Goal: Task Accomplishment & Management: Complete application form

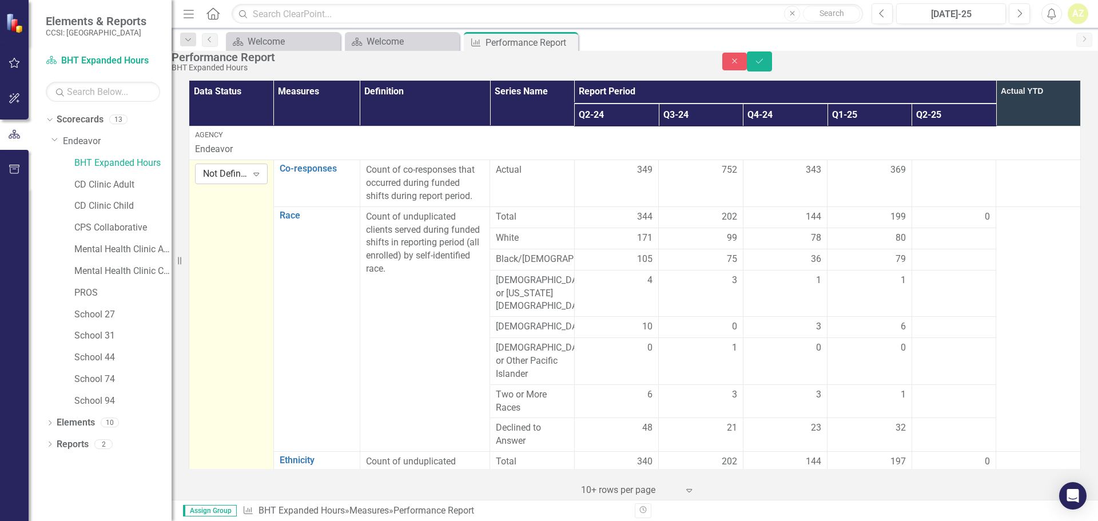
click at [226, 184] on div "Not Defined Expand" at bounding box center [231, 174] width 73 height 21
click at [926, 197] on td at bounding box center [954, 183] width 85 height 47
click at [941, 198] on td at bounding box center [954, 183] width 85 height 47
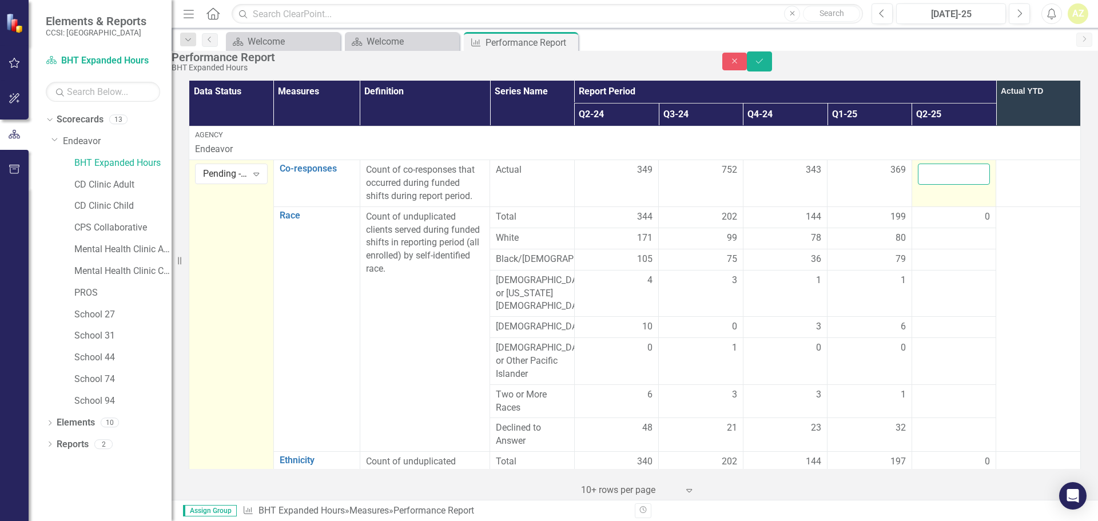
click at [941, 185] on input "number" at bounding box center [954, 174] width 73 height 21
type input "360"
click at [944, 245] on div at bounding box center [954, 239] width 73 height 14
click at [935, 224] on div "0" at bounding box center [954, 216] width 73 height 13
drag, startPoint x: 931, startPoint y: 194, endPoint x: 907, endPoint y: 197, distance: 23.6
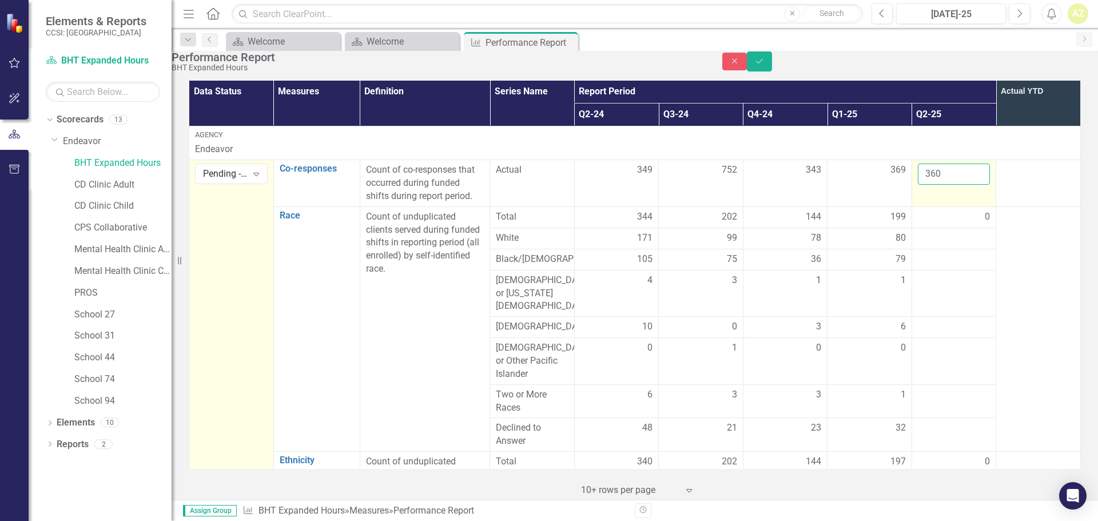
click at [912, 197] on td "360" at bounding box center [954, 183] width 85 height 47
drag, startPoint x: 941, startPoint y: 189, endPoint x: 874, endPoint y: 189, distance: 66.3
click at [874, 189] on tr "Pending - In Process Expand Co-responses Link Open Element Count of co-response…" at bounding box center [635, 183] width 892 height 47
type input "421"
click at [943, 224] on div "0" at bounding box center [954, 216] width 73 height 13
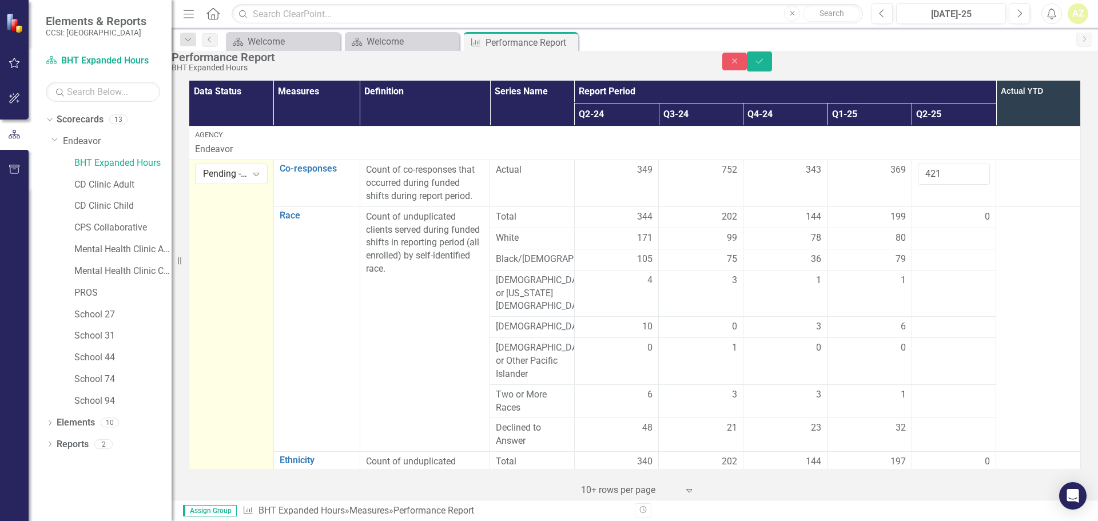
click at [918, 224] on div "0" at bounding box center [954, 216] width 73 height 13
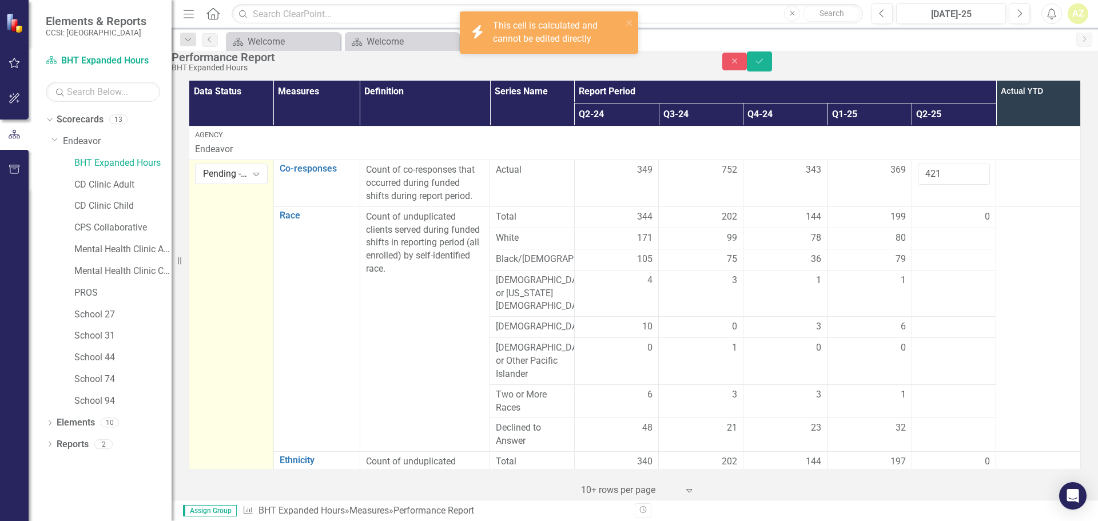
click at [933, 224] on div "0" at bounding box center [954, 216] width 73 height 13
click at [940, 245] on div at bounding box center [954, 239] width 73 height 14
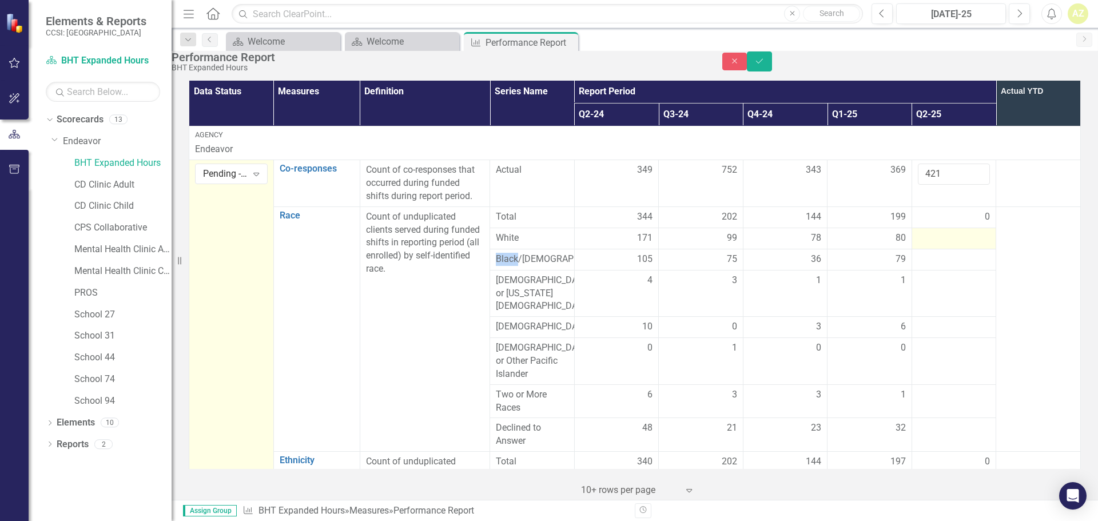
click at [940, 245] on div at bounding box center [954, 239] width 73 height 14
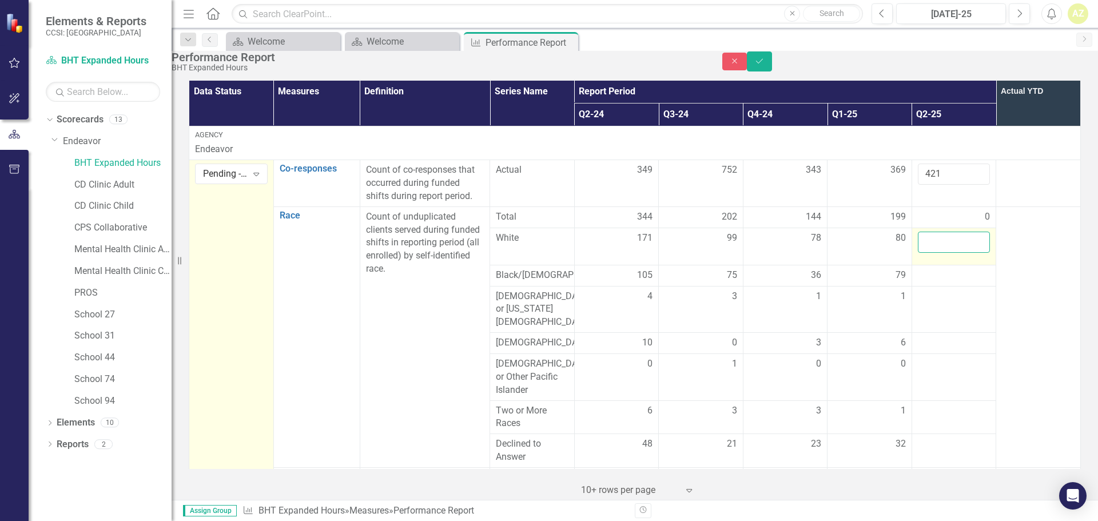
click at [944, 253] on input "number" at bounding box center [954, 242] width 73 height 21
type input "173"
click at [942, 286] on td at bounding box center [954, 275] width 85 height 21
click at [941, 286] on td at bounding box center [954, 275] width 85 height 21
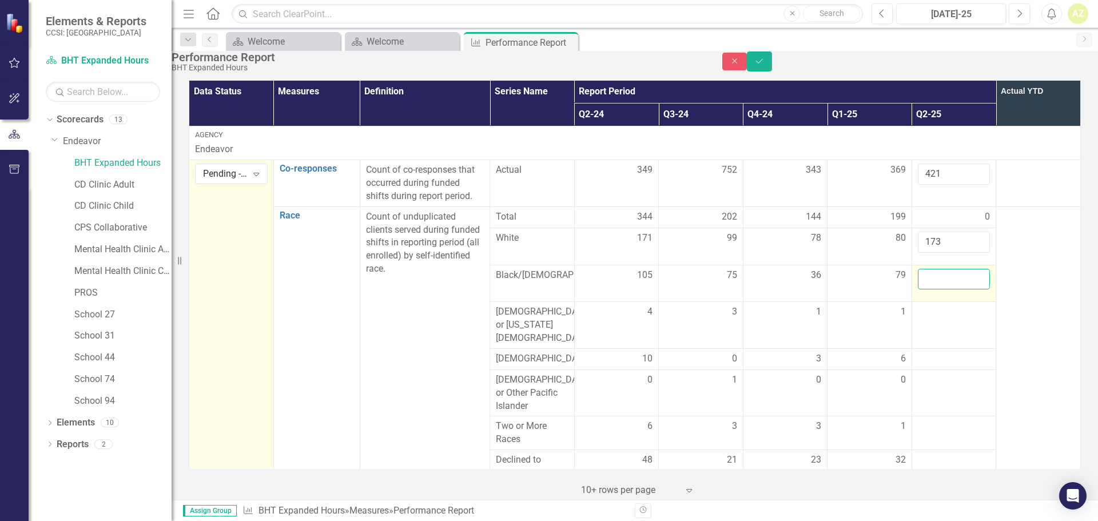
click at [941, 290] on input "number" at bounding box center [954, 279] width 73 height 21
type input "123"
click at [927, 319] on div at bounding box center [954, 312] width 73 height 14
click at [927, 323] on input "number" at bounding box center [954, 315] width 73 height 21
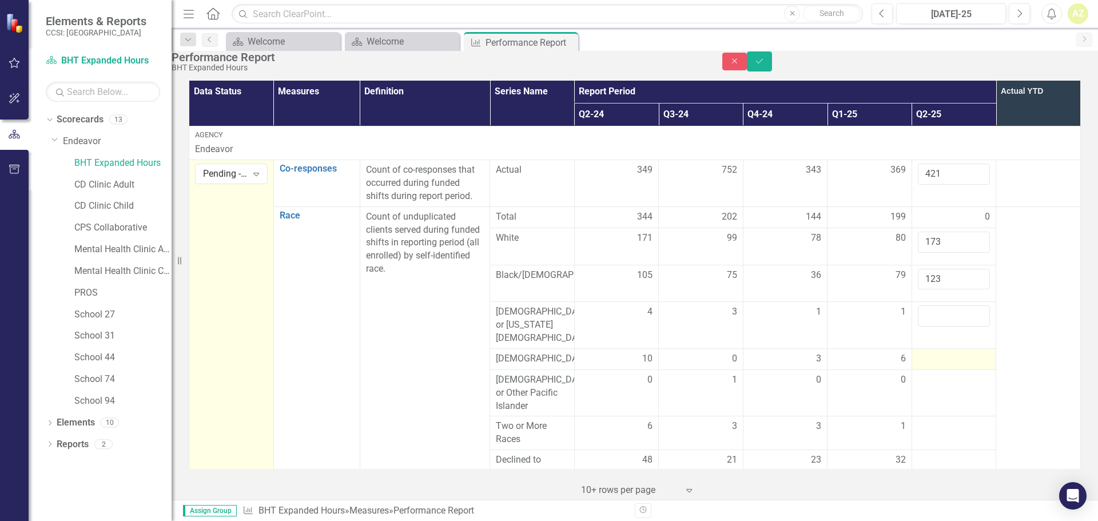
click at [930, 352] on div at bounding box center [954, 359] width 73 height 14
click at [932, 352] on div at bounding box center [954, 359] width 73 height 14
click at [932, 352] on input "number" at bounding box center [954, 362] width 73 height 21
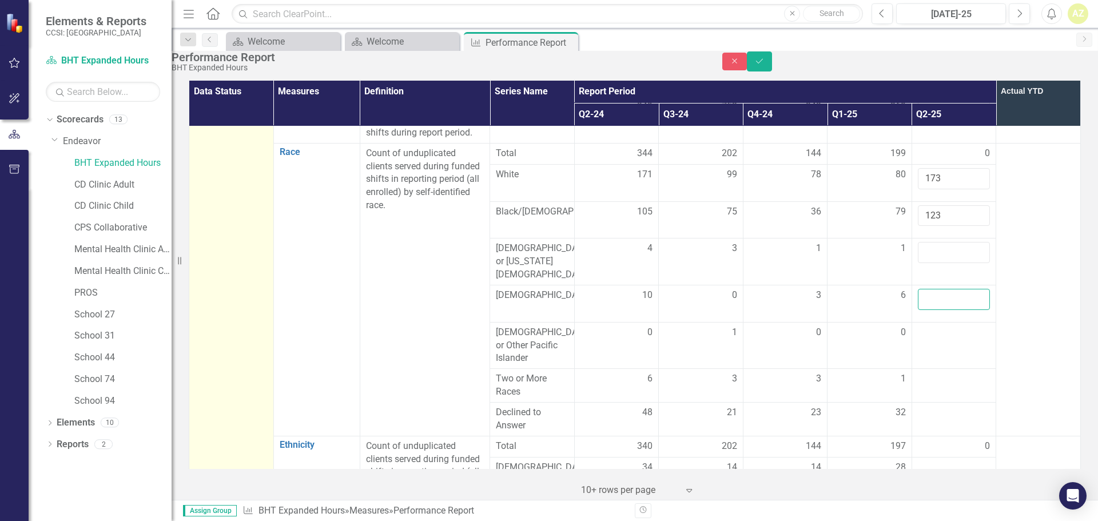
scroll to position [94, 0]
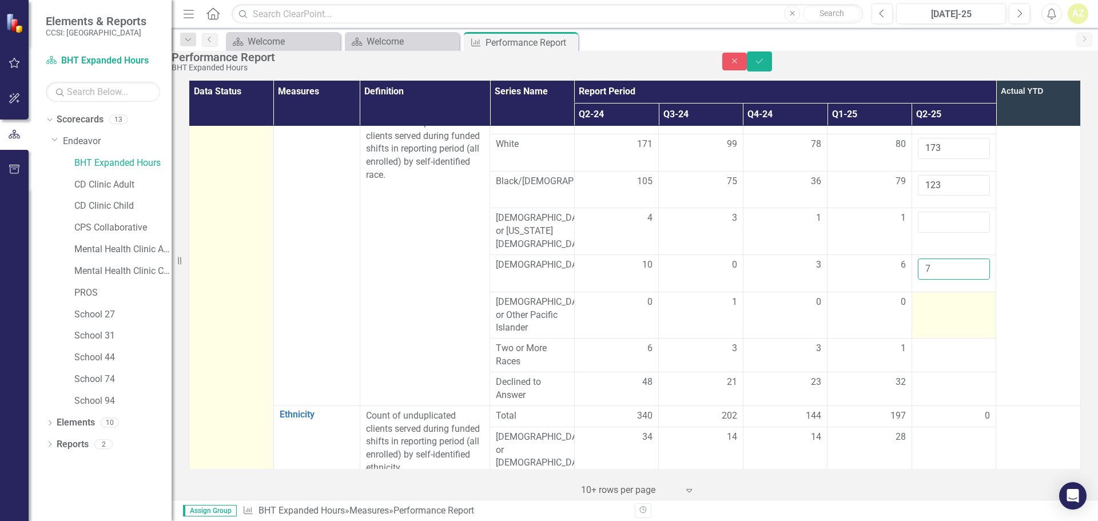
type input "7"
click at [929, 303] on td at bounding box center [954, 315] width 85 height 47
click at [943, 342] on div at bounding box center [954, 349] width 73 height 14
click at [943, 342] on input "number" at bounding box center [954, 352] width 73 height 21
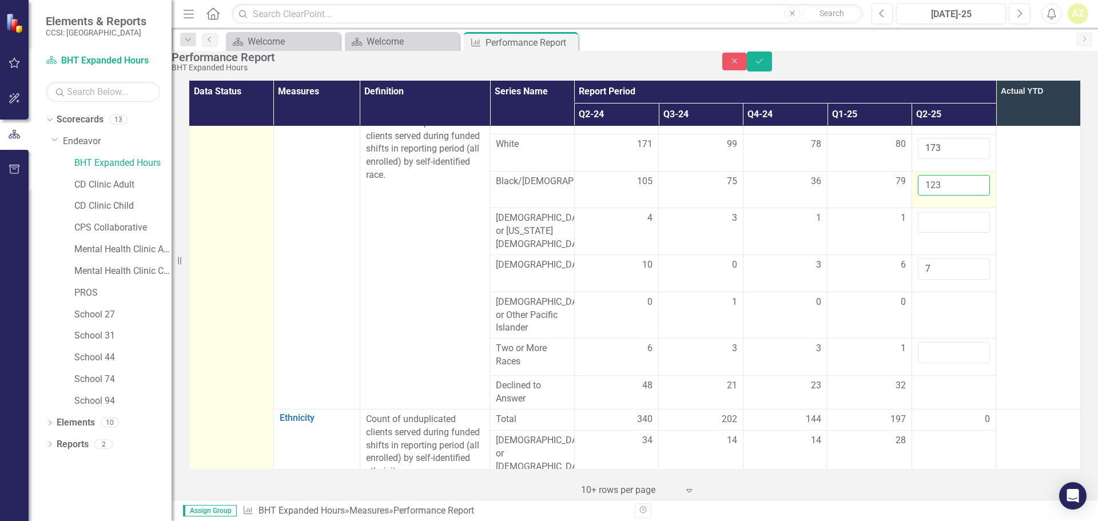
click at [940, 192] on input "123" at bounding box center [954, 185] width 73 height 21
type input "124"
click at [969, 185] on input "124" at bounding box center [954, 185] width 73 height 21
click at [940, 342] on input "number" at bounding box center [954, 352] width 73 height 21
click at [938, 379] on div at bounding box center [954, 386] width 73 height 14
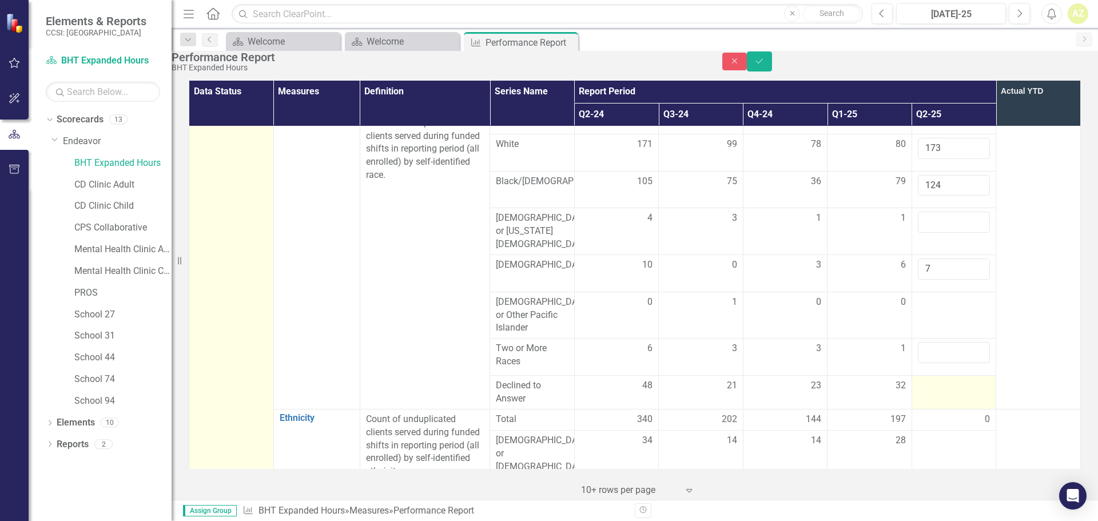
click at [935, 379] on div at bounding box center [954, 386] width 73 height 14
click at [935, 379] on input "number" at bounding box center [954, 389] width 73 height 21
type input "26"
click at [944, 342] on input "number" at bounding box center [954, 352] width 73 height 21
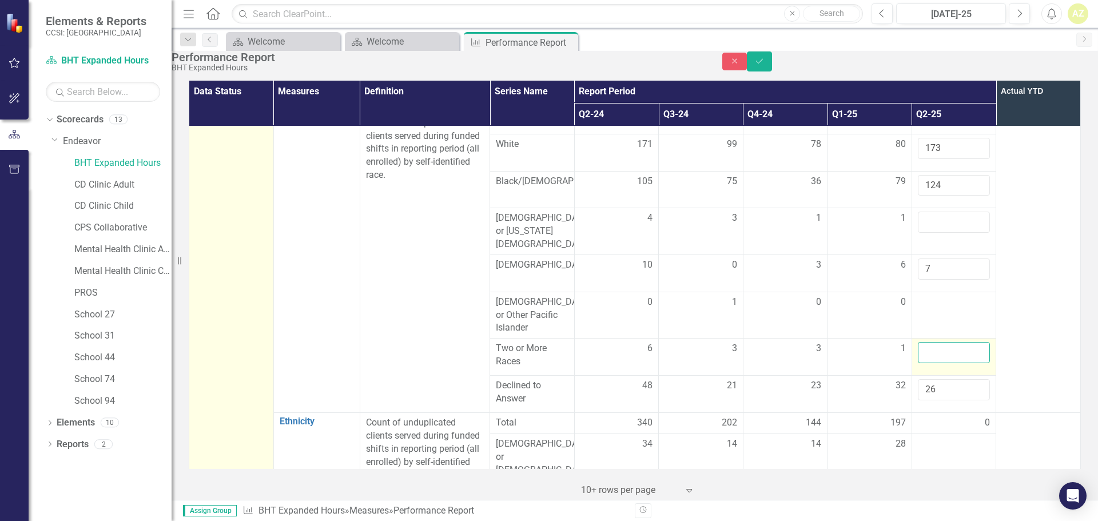
click at [928, 342] on input "number" at bounding box center [954, 352] width 73 height 21
click at [925, 342] on input "number" at bounding box center [954, 352] width 73 height 21
click at [925, 293] on td at bounding box center [954, 315] width 85 height 47
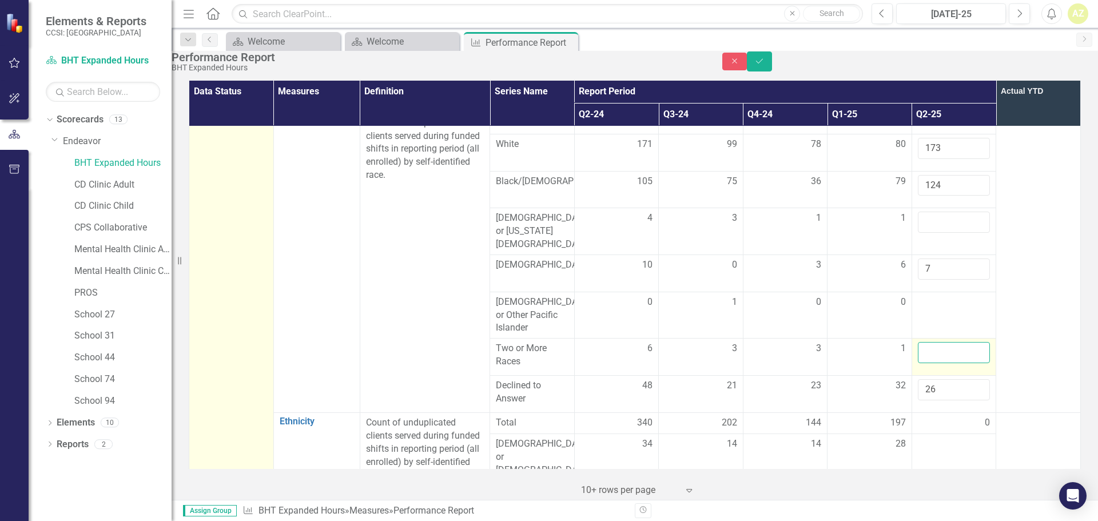
click at [932, 342] on input "number" at bounding box center [954, 352] width 73 height 21
click at [924, 301] on td at bounding box center [954, 315] width 85 height 47
click at [924, 297] on input "number" at bounding box center [954, 306] width 73 height 21
type input "0"
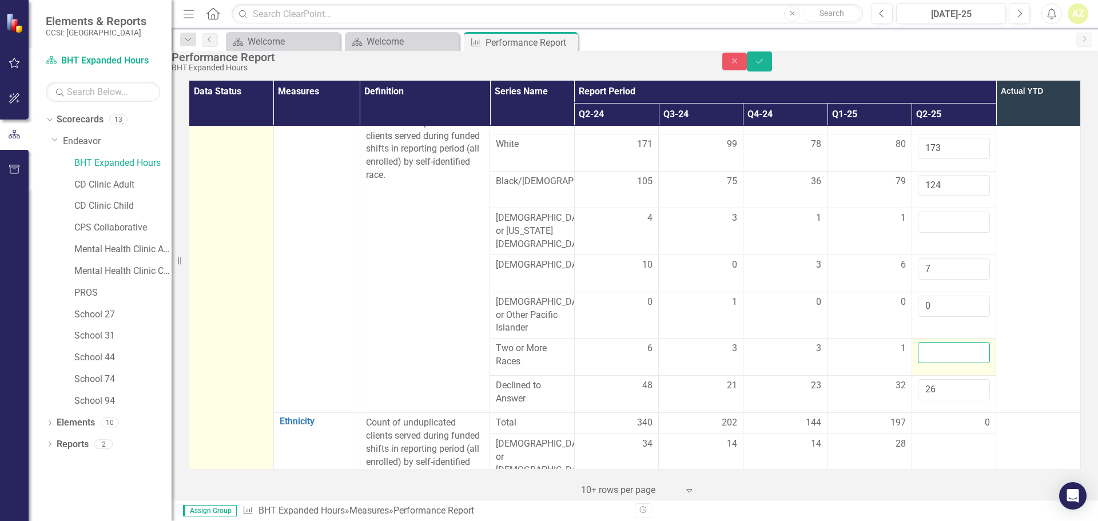
click at [927, 342] on input "number" at bounding box center [954, 352] width 73 height 21
type input "16"
click at [921, 225] on input "number" at bounding box center [954, 222] width 73 height 21
type input "0"
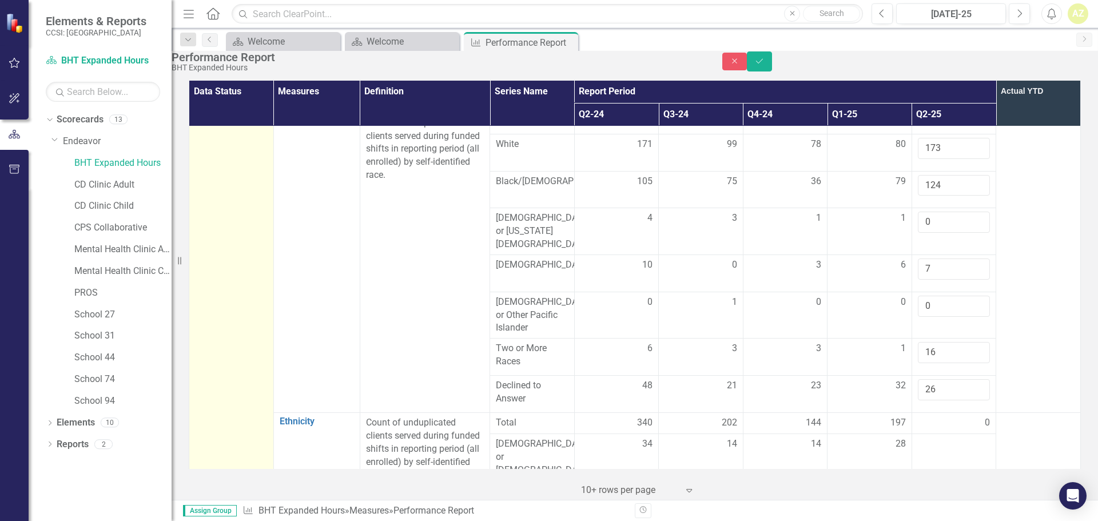
click at [1046, 298] on td at bounding box center [1038, 263] width 85 height 300
click at [772, 67] on button "Save" at bounding box center [759, 61] width 25 height 20
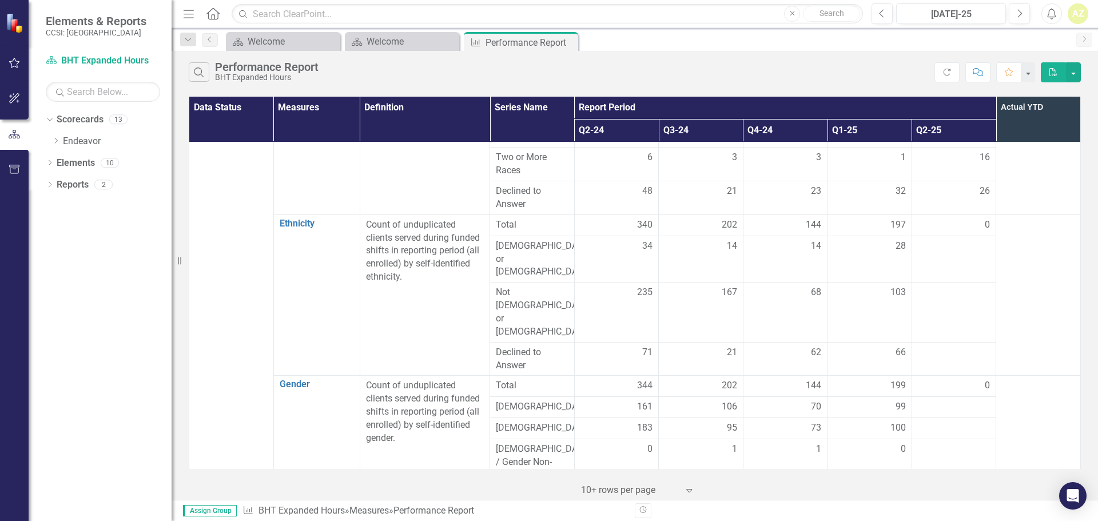
scroll to position [271, 0]
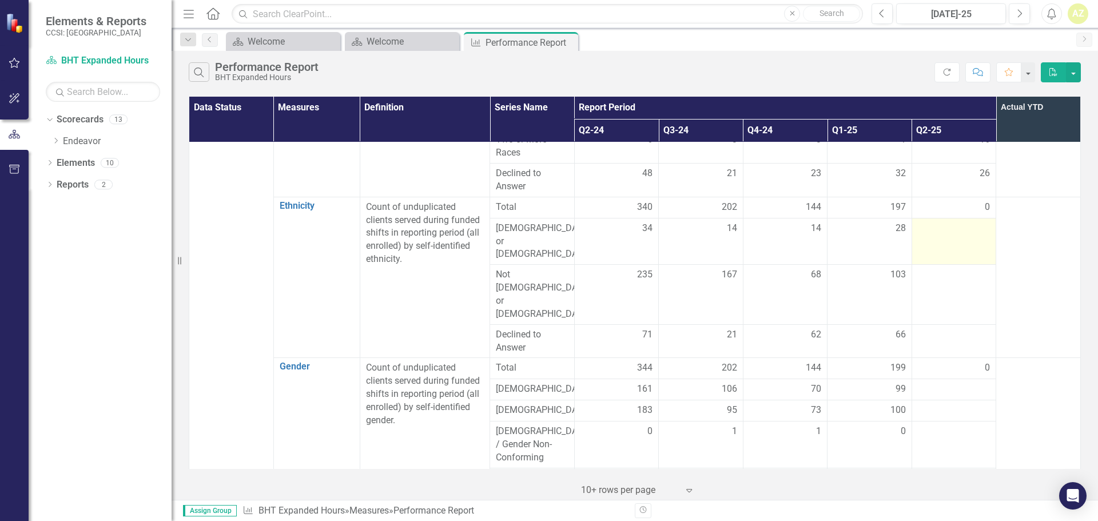
click at [953, 226] on div at bounding box center [954, 229] width 73 height 14
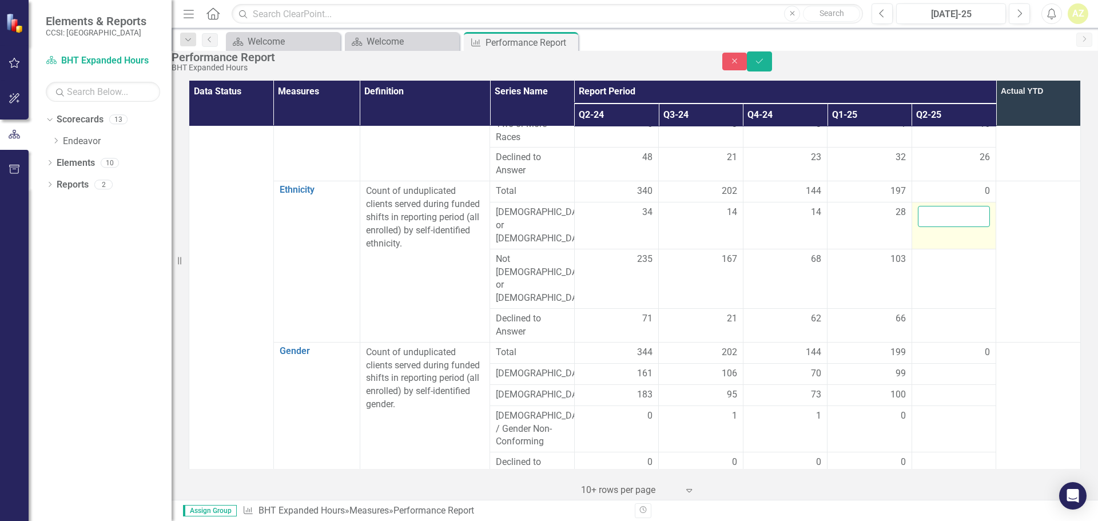
click at [954, 227] on input "number" at bounding box center [954, 216] width 73 height 21
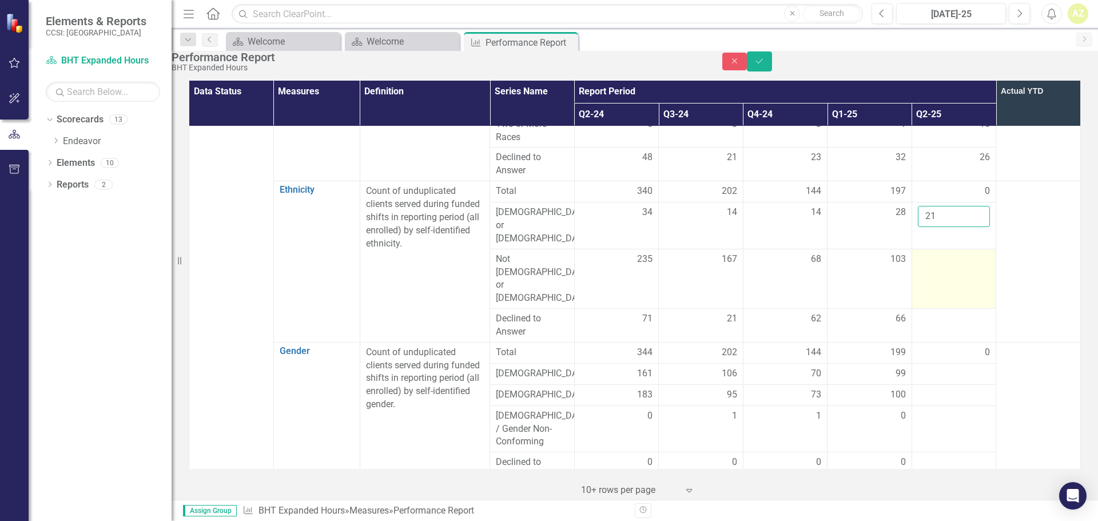
type input "2"
type input "4"
click at [935, 227] on input "number" at bounding box center [954, 216] width 73 height 21
type input "38"
click at [948, 268] on td at bounding box center [954, 278] width 85 height 59
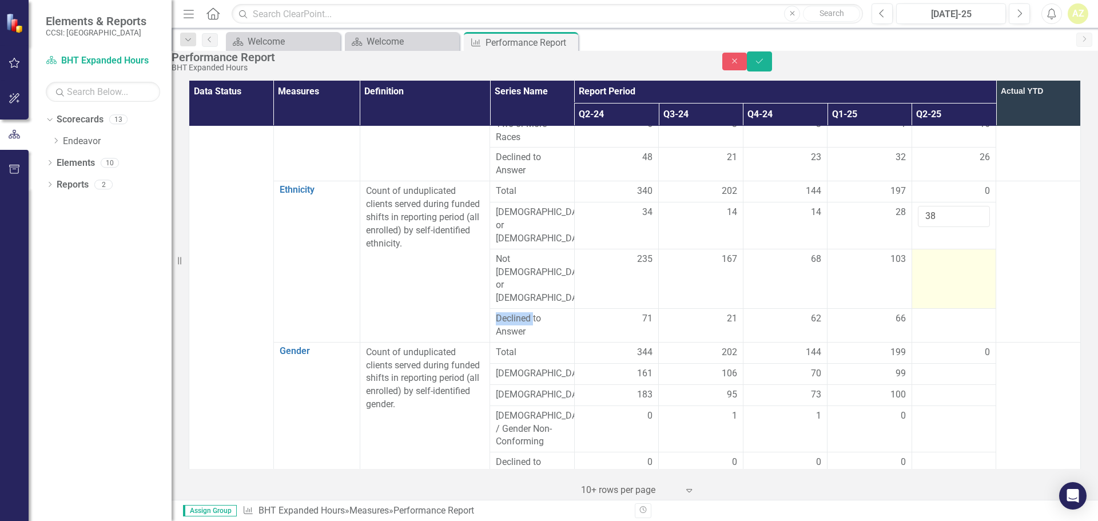
click at [948, 268] on td at bounding box center [954, 278] width 85 height 59
click at [947, 268] on input "number" at bounding box center [954, 263] width 73 height 21
click at [947, 272] on input "number" at bounding box center [954, 263] width 73 height 21
type input "204"
click at [947, 312] on div at bounding box center [954, 319] width 73 height 14
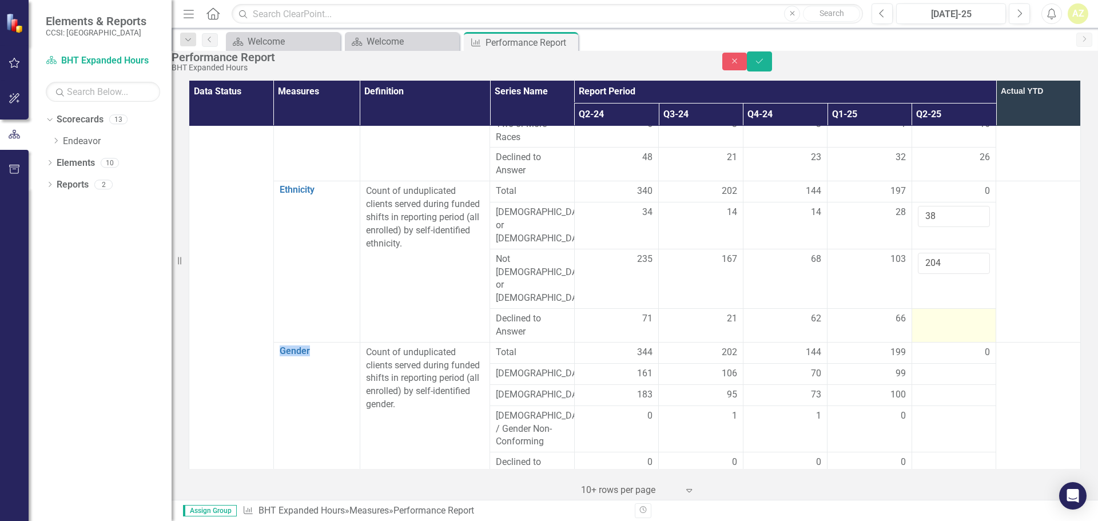
click at [947, 312] on div at bounding box center [954, 319] width 73 height 14
click at [947, 312] on input "number" at bounding box center [954, 322] width 73 height 21
type input "104"
click at [1066, 263] on td at bounding box center [1038, 263] width 85 height 165
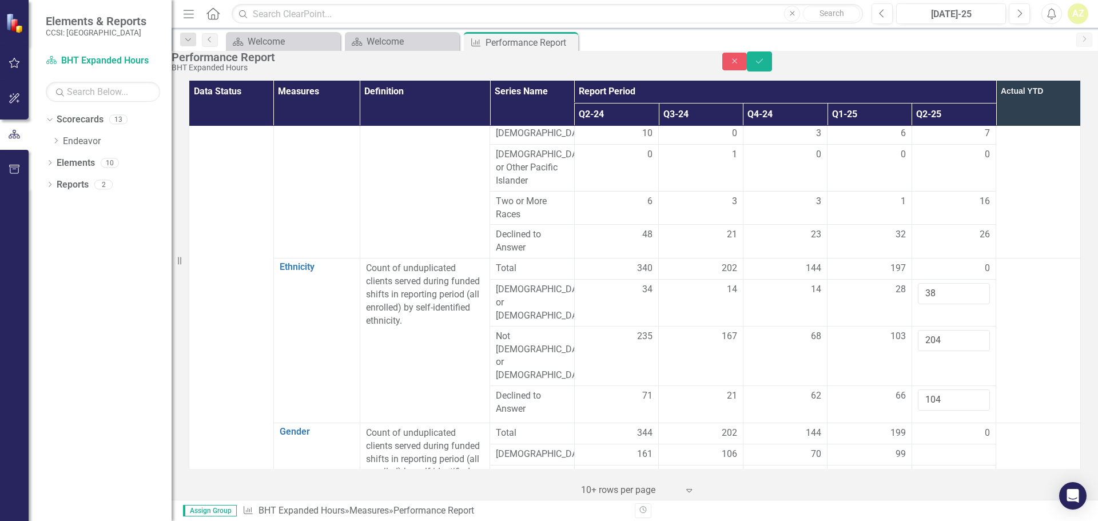
scroll to position [189, 0]
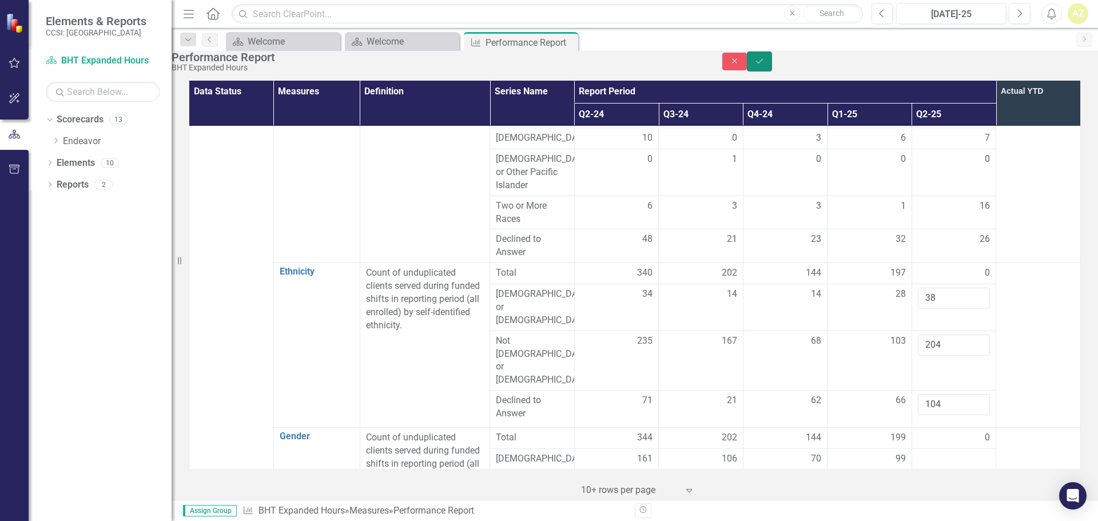
click at [772, 71] on button "Save" at bounding box center [759, 61] width 25 height 20
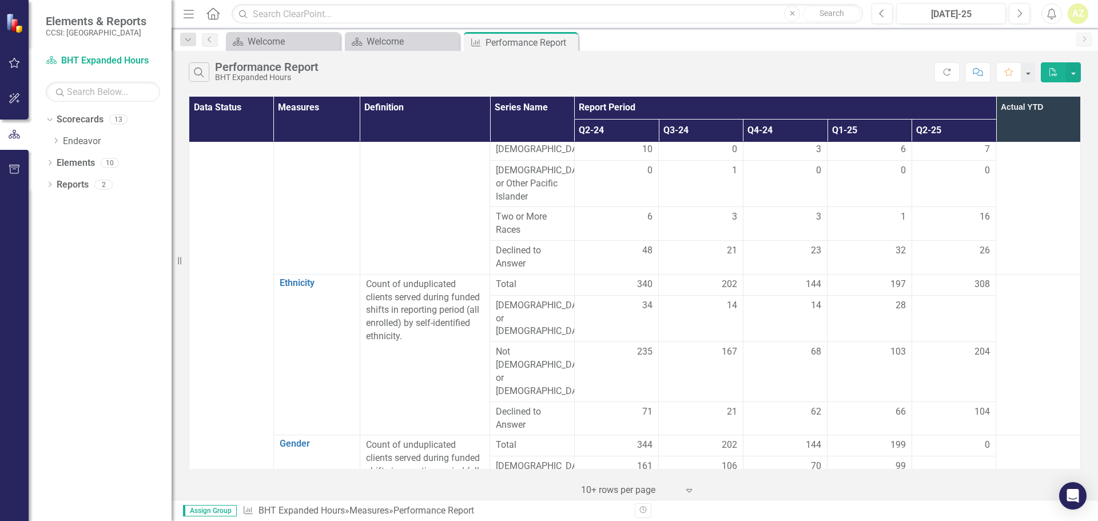
scroll to position [211, 0]
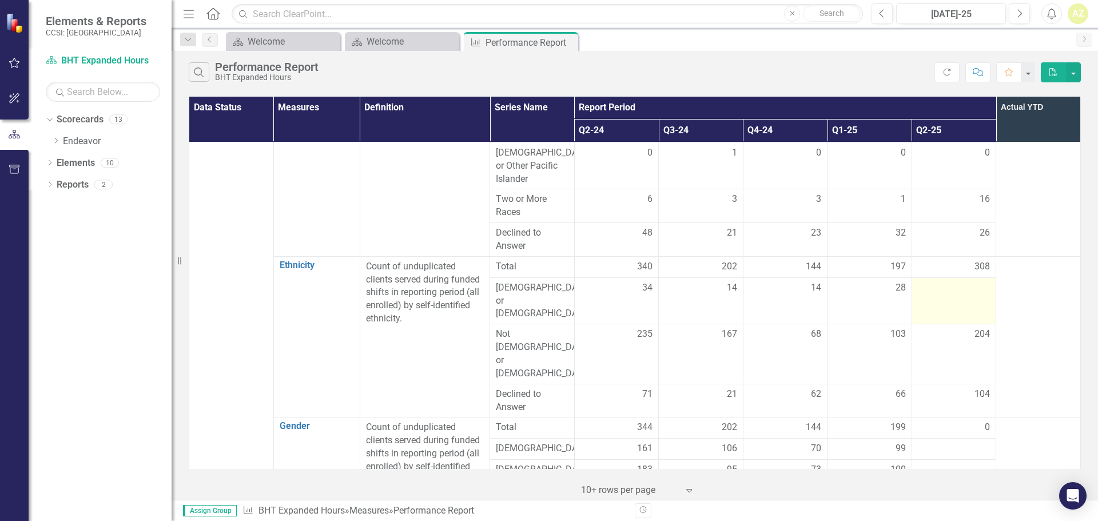
click at [945, 292] on div at bounding box center [954, 288] width 73 height 14
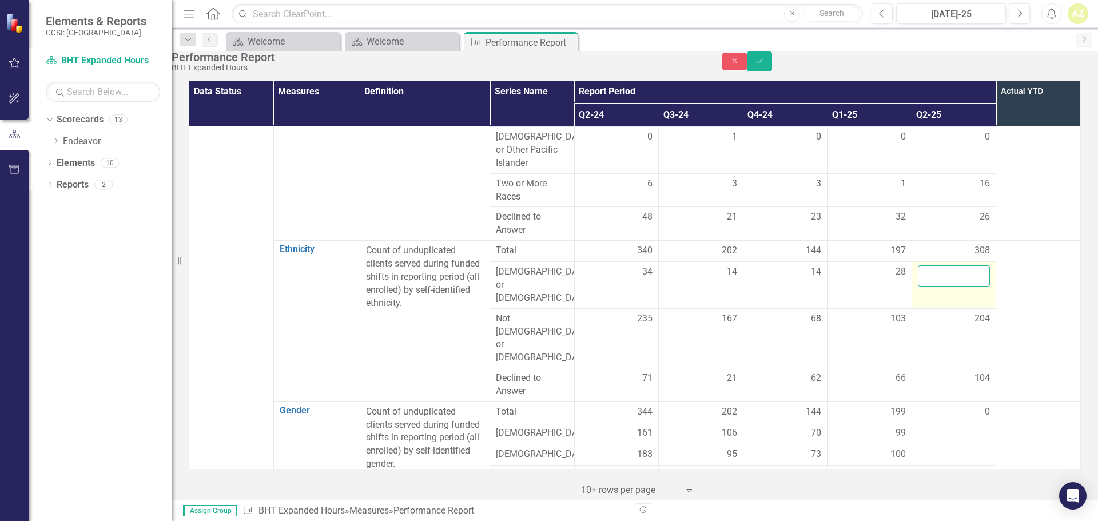
click at [947, 287] on input "number" at bounding box center [954, 275] width 73 height 21
click at [955, 287] on input "number" at bounding box center [954, 275] width 73 height 21
type input "38"
click at [1046, 296] on td at bounding box center [1038, 321] width 85 height 161
click at [772, 71] on button "Save" at bounding box center [759, 61] width 25 height 20
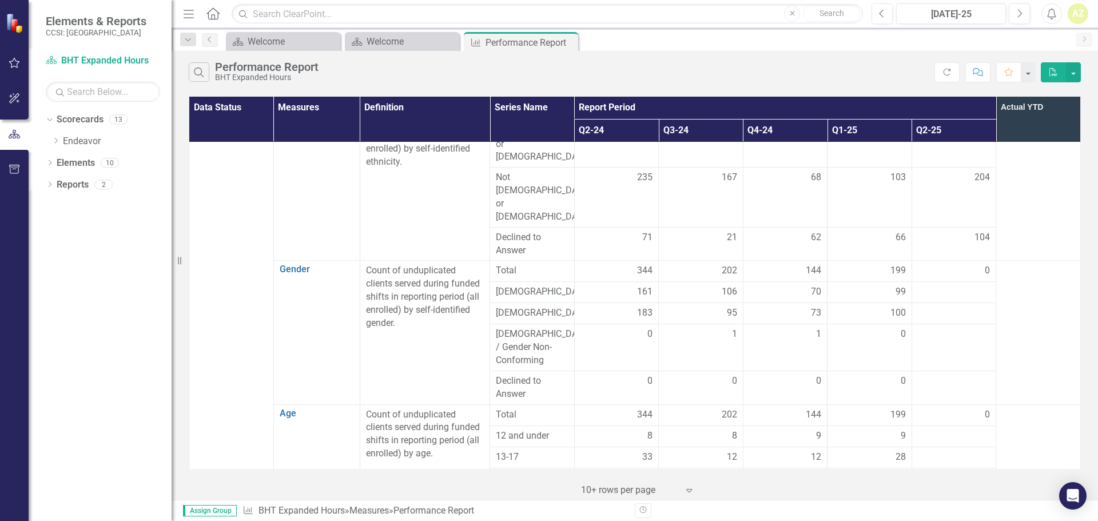
scroll to position [365, 0]
click at [957, 432] on div at bounding box center [954, 439] width 73 height 14
click at [952, 288] on div at bounding box center [954, 295] width 73 height 14
click at [955, 432] on div at bounding box center [954, 439] width 73 height 14
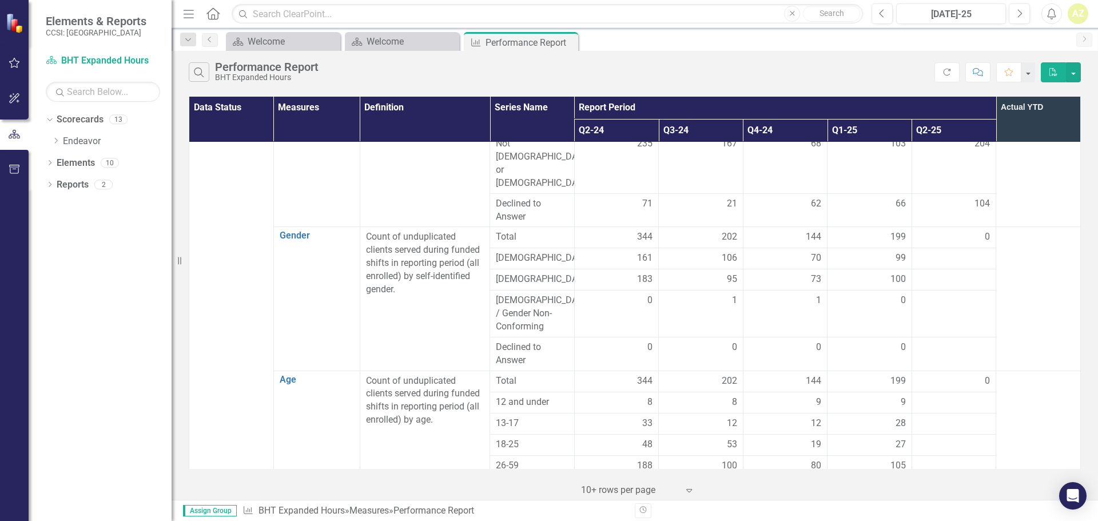
scroll to position [376, 0]
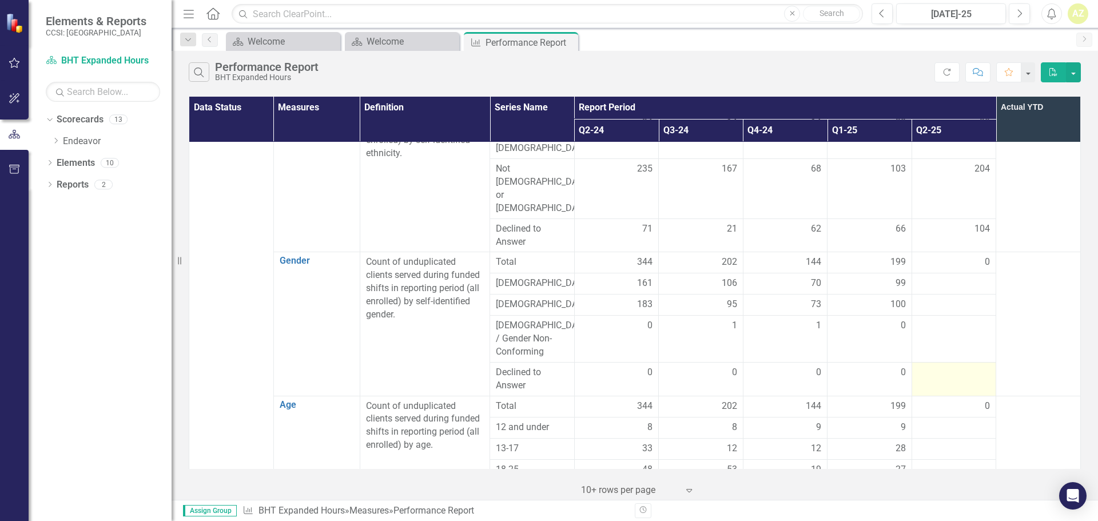
click at [944, 362] on td at bounding box center [954, 379] width 85 height 34
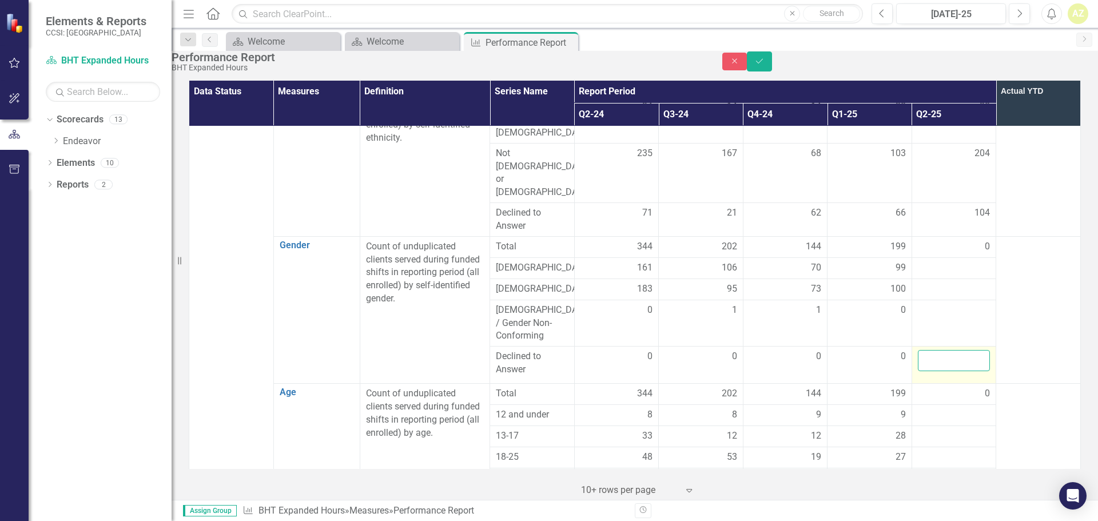
click at [933, 350] on input "number" at bounding box center [954, 360] width 73 height 21
type input "0"
click at [941, 300] on td at bounding box center [954, 323] width 85 height 47
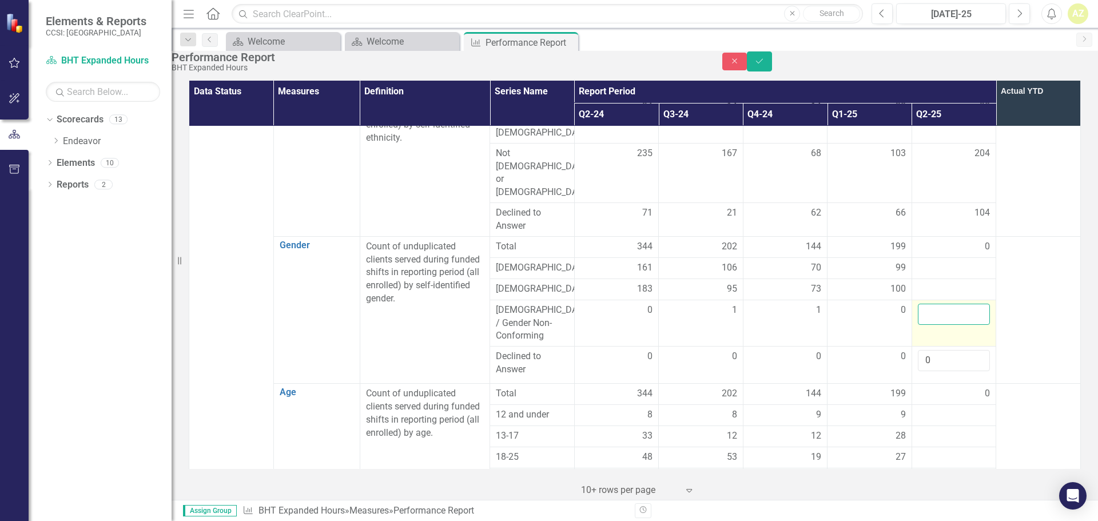
click at [933, 304] on input "number" at bounding box center [954, 314] width 73 height 21
type input "0"
click at [925, 279] on td at bounding box center [954, 289] width 85 height 21
click at [928, 283] on div at bounding box center [954, 290] width 73 height 14
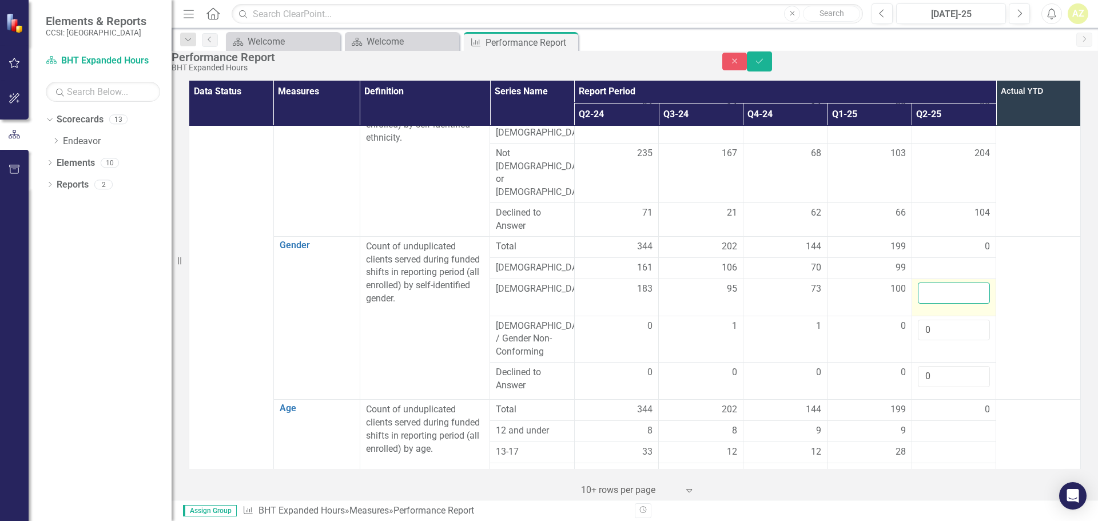
click at [928, 283] on input "number" at bounding box center [954, 293] width 73 height 21
click at [928, 261] on div at bounding box center [954, 268] width 73 height 14
click at [935, 261] on div at bounding box center [954, 268] width 73 height 14
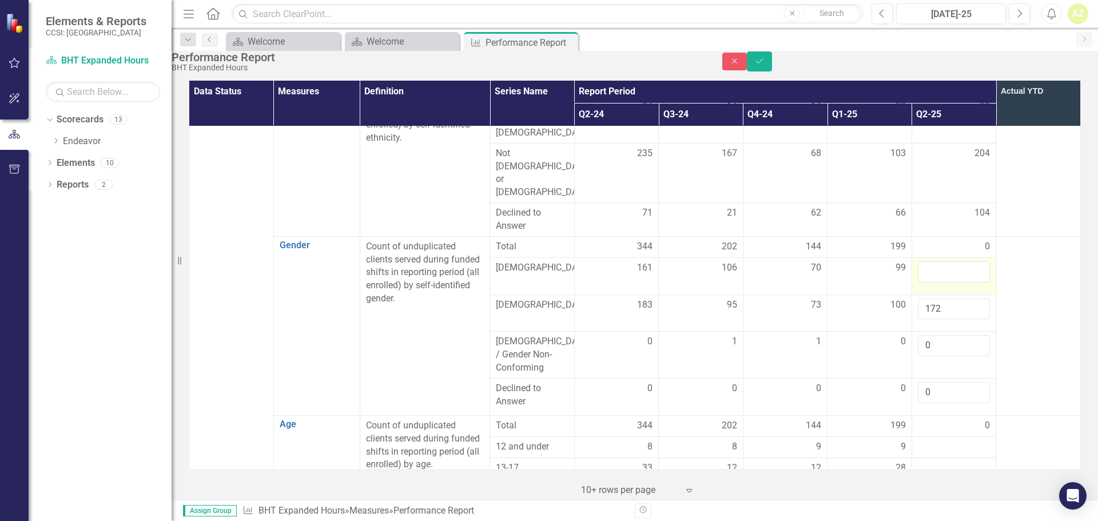
click at [939, 259] on td at bounding box center [954, 275] width 85 height 37
click at [936, 261] on input "number" at bounding box center [954, 271] width 73 height 21
click at [937, 299] on input "172" at bounding box center [954, 309] width 73 height 21
type input "174"
click at [931, 261] on input "number" at bounding box center [954, 271] width 73 height 21
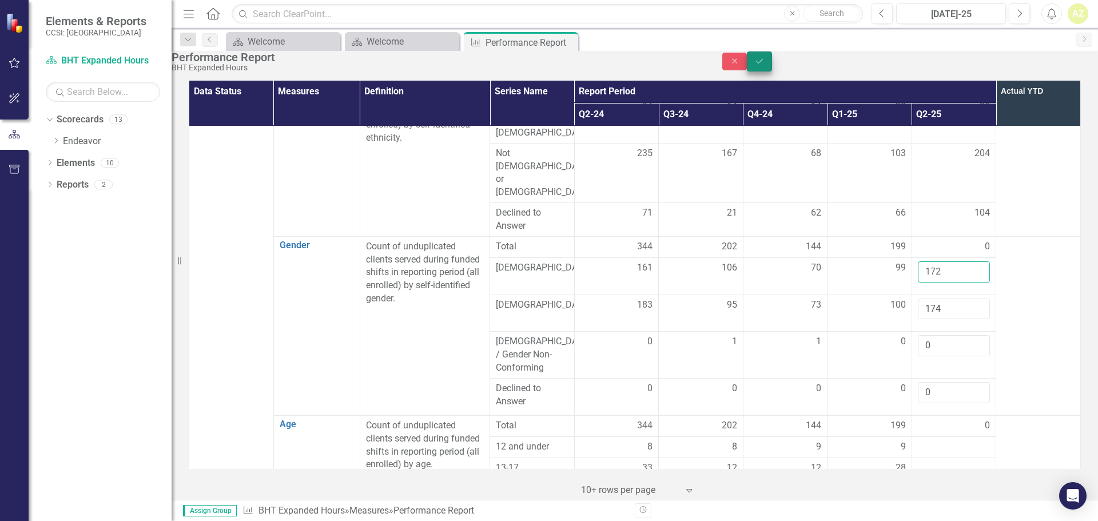
type input "172"
click at [765, 65] on icon "Save" at bounding box center [759, 61] width 10 height 8
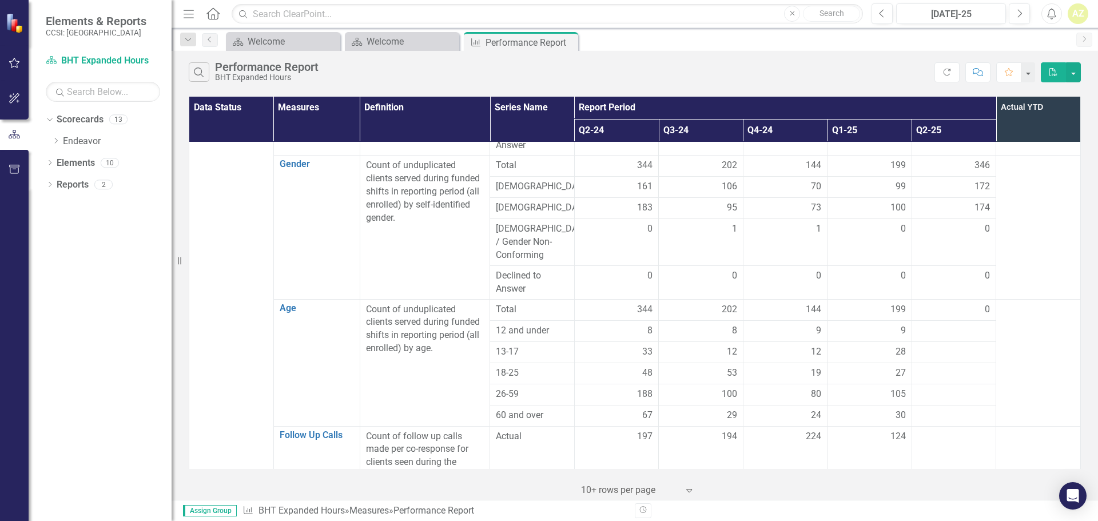
scroll to position [486, 0]
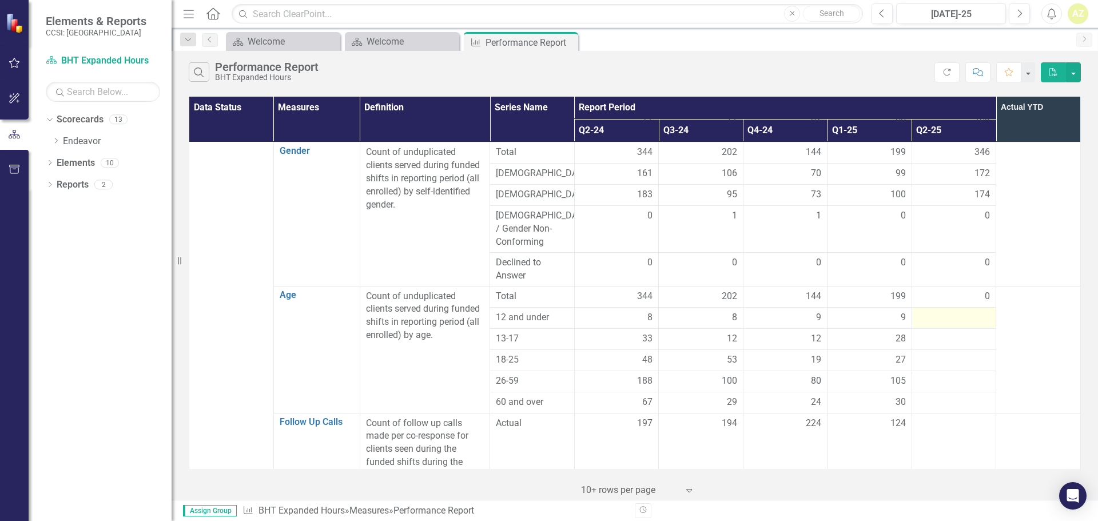
click at [955, 311] on div at bounding box center [954, 318] width 73 height 14
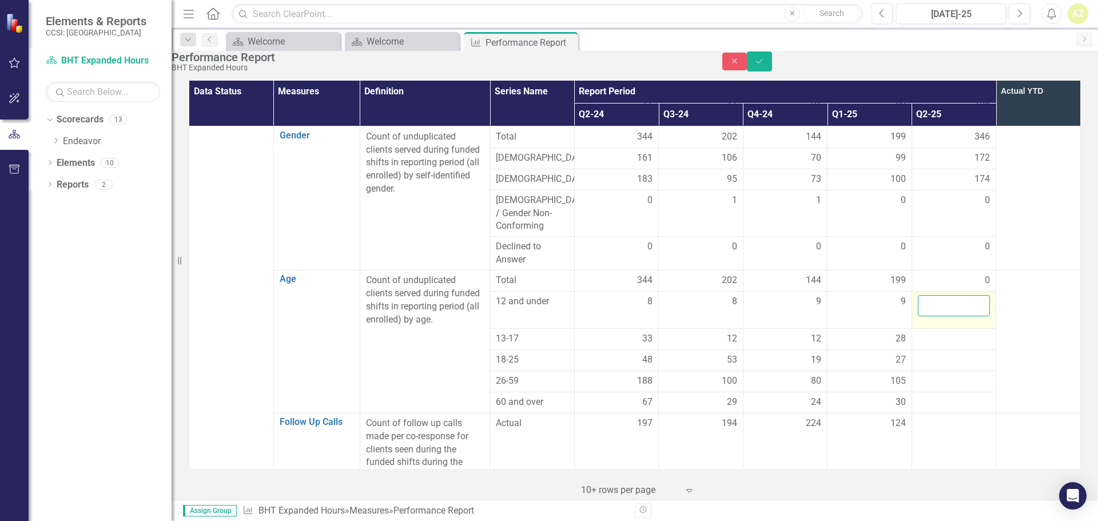
click at [955, 295] on input "number" at bounding box center [954, 305] width 73 height 21
type input "9"
click at [943, 332] on div at bounding box center [954, 339] width 73 height 14
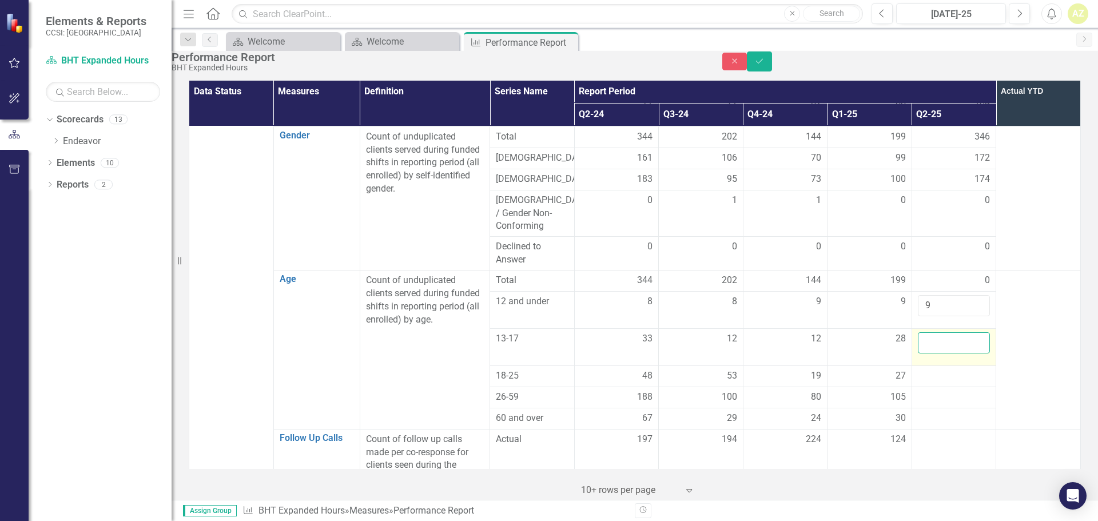
click at [940, 332] on input "number" at bounding box center [954, 342] width 73 height 21
type input "42"
click at [934, 369] on div at bounding box center [954, 376] width 73 height 14
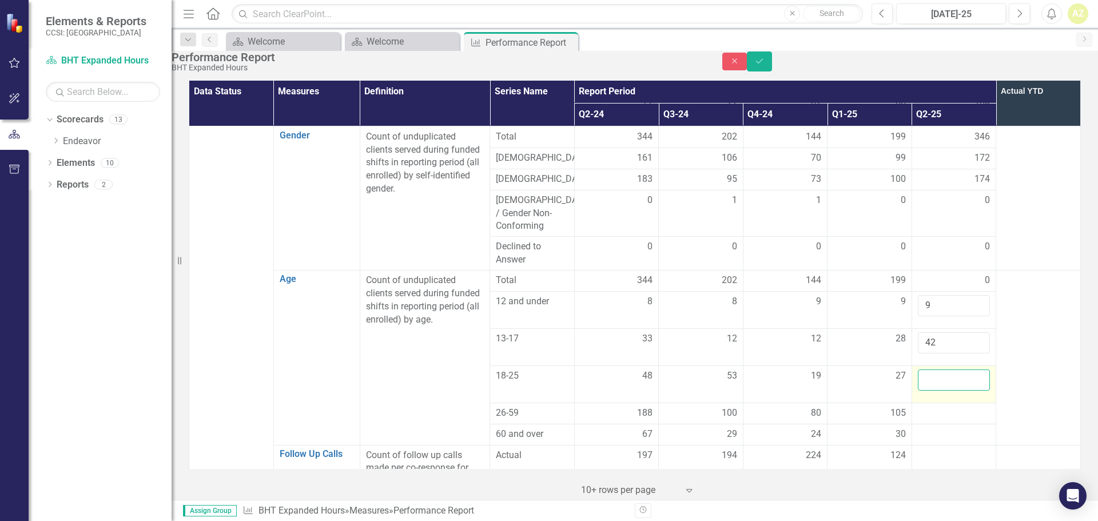
click at [936, 369] on input "number" at bounding box center [954, 379] width 73 height 21
type input "51"
click at [934, 428] on div at bounding box center [954, 435] width 73 height 14
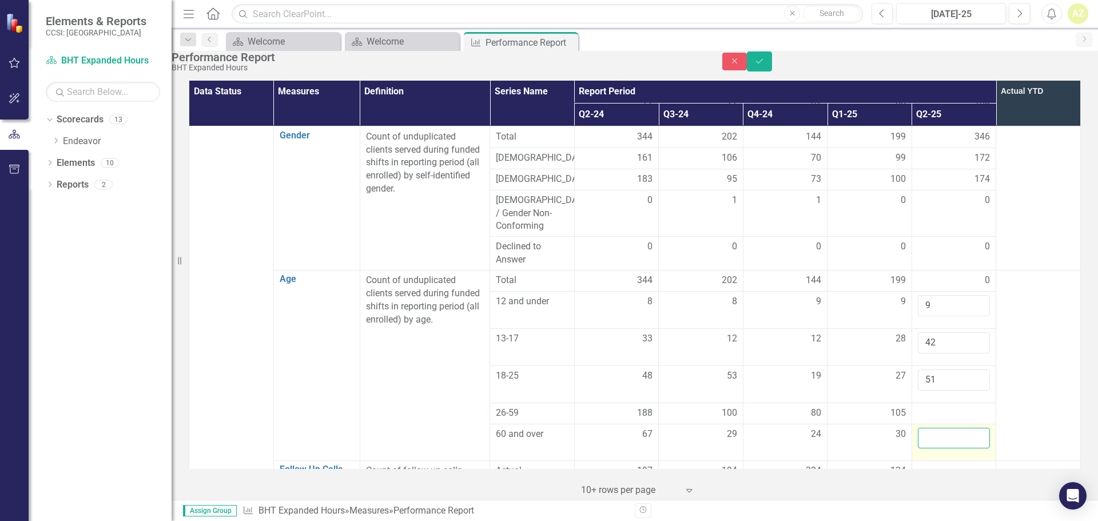
click at [932, 428] on input "number" at bounding box center [954, 438] width 73 height 21
type input "52"
click at [931, 407] on div at bounding box center [954, 414] width 73 height 14
click at [943, 407] on div at bounding box center [954, 414] width 73 height 14
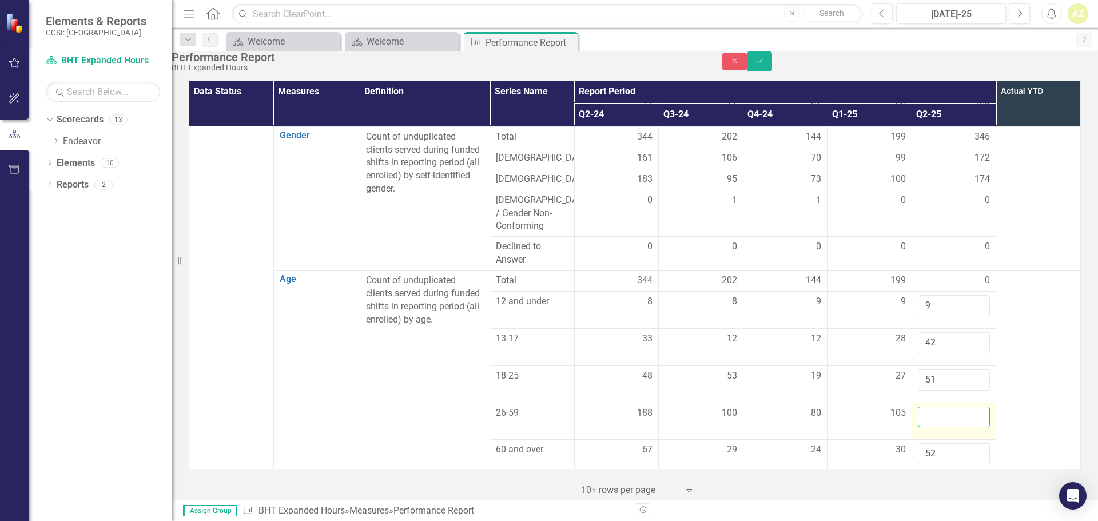
click at [945, 407] on input "number" at bounding box center [954, 417] width 73 height 21
type input "206"
click at [941, 477] on td at bounding box center [954, 513] width 85 height 73
click at [765, 65] on icon "Save" at bounding box center [759, 61] width 10 height 8
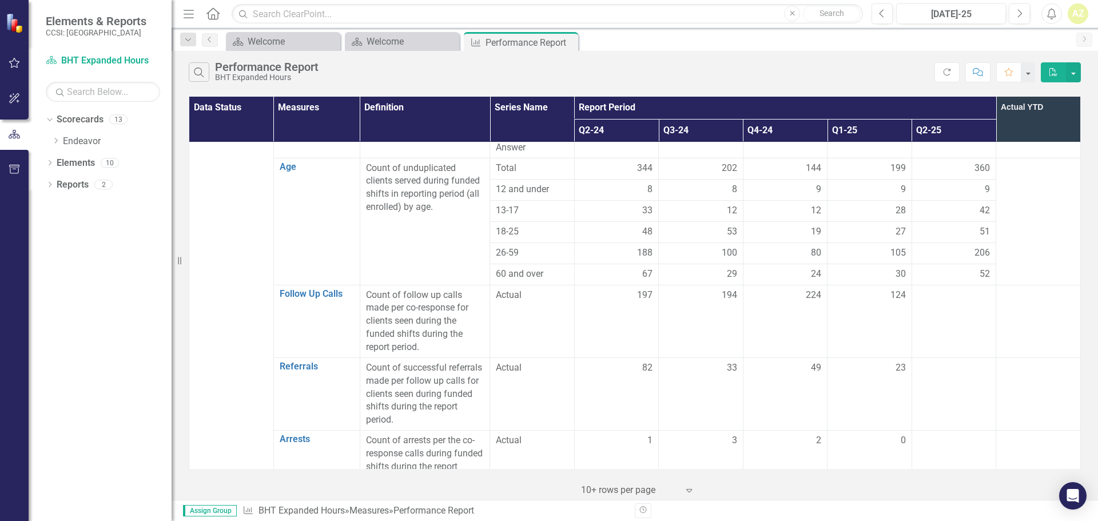
scroll to position [669, 0]
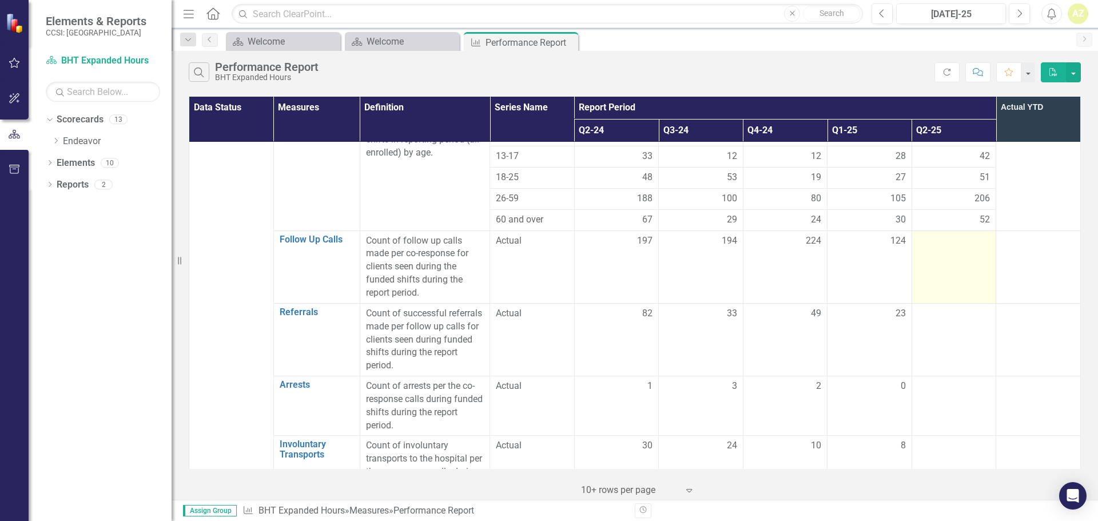
click at [940, 234] on div at bounding box center [954, 241] width 73 height 14
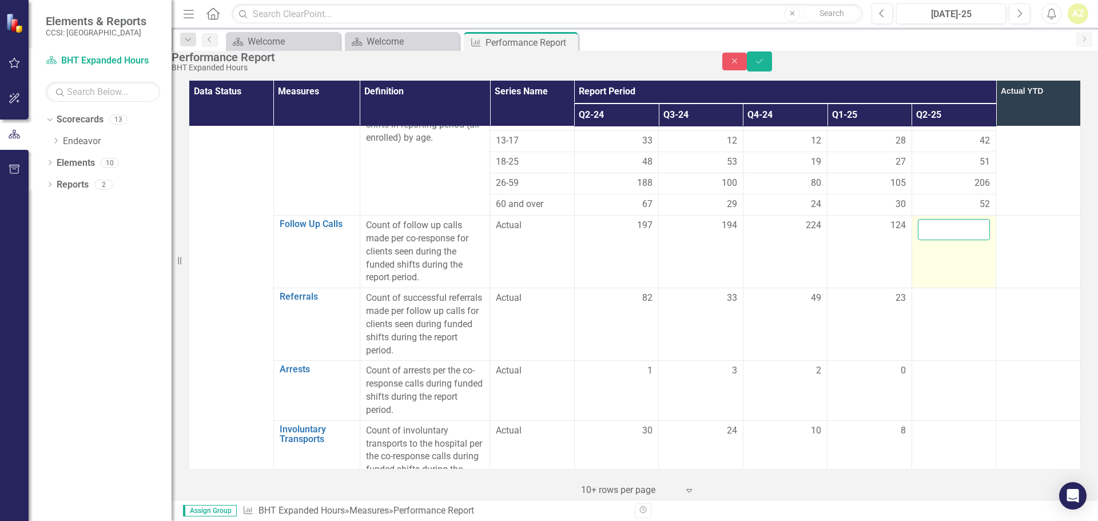
click at [940, 219] on input "number" at bounding box center [954, 229] width 73 height 21
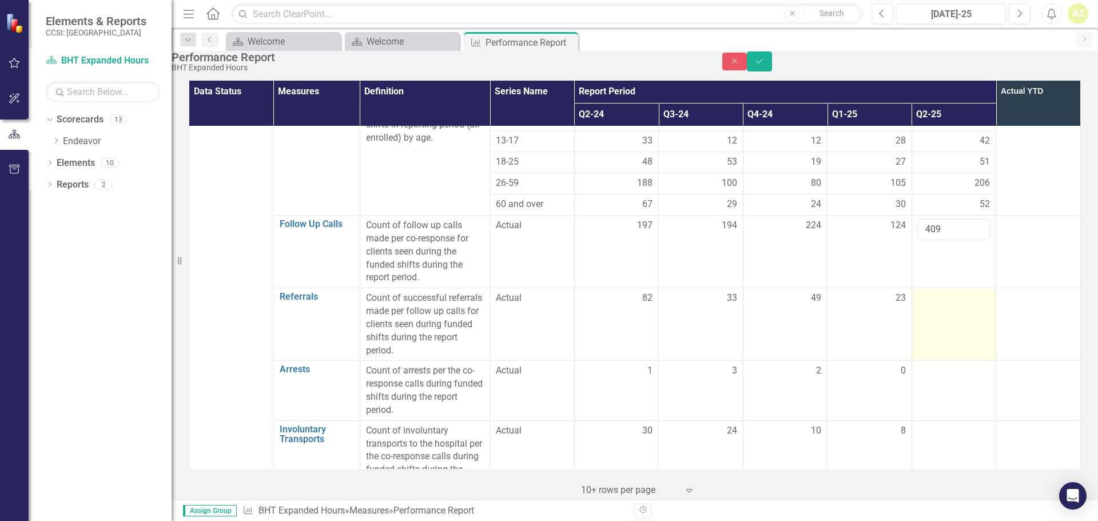
click at [944, 292] on div at bounding box center [954, 299] width 73 height 14
click at [950, 288] on td at bounding box center [954, 324] width 85 height 73
click at [945, 292] on input "number" at bounding box center [954, 302] width 73 height 21
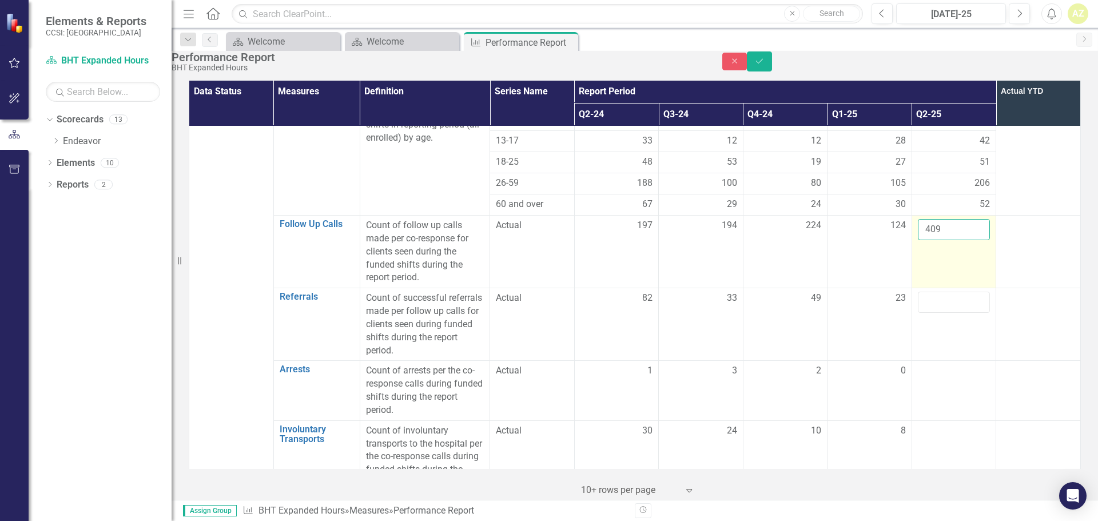
drag, startPoint x: 923, startPoint y: 202, endPoint x: 916, endPoint y: 202, distance: 7.4
click at [918, 219] on input "409" at bounding box center [954, 229] width 73 height 21
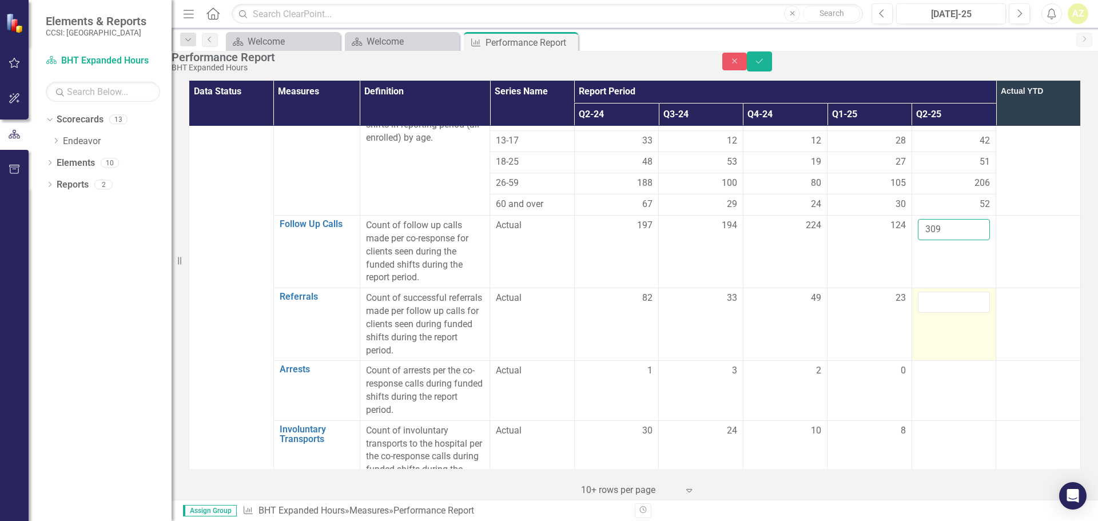
type input "309"
click at [936, 292] on input "number" at bounding box center [954, 302] width 73 height 21
click at [772, 71] on button "Save" at bounding box center [759, 61] width 25 height 20
